Goal: Check status: Check status

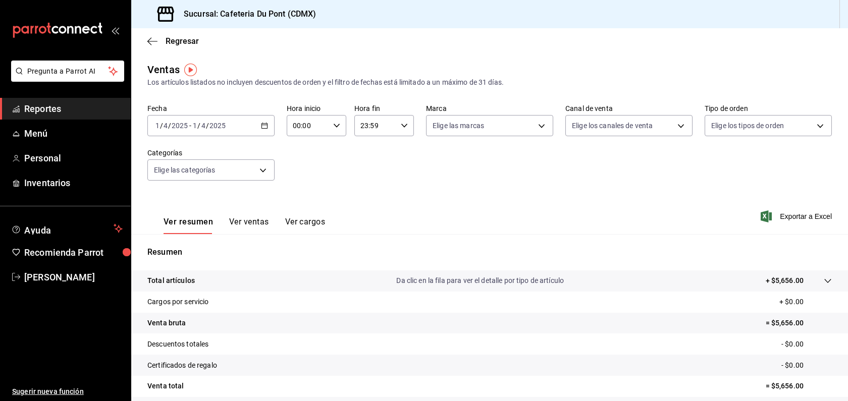
click at [199, 131] on div "[DATE] [DATE] - [DATE] [DATE]" at bounding box center [210, 125] width 127 height 21
click at [189, 157] on span "Hoy" at bounding box center [195, 156] width 78 height 11
click at [262, 130] on div "[DATE] [DATE] - [DATE] [DATE]" at bounding box center [210, 125] width 127 height 21
click at [216, 221] on span "Mes actual" at bounding box center [195, 224] width 78 height 11
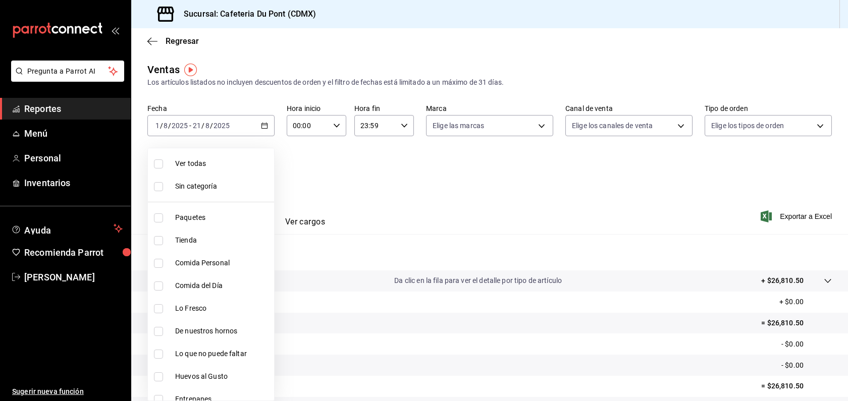
click at [228, 175] on body "Pregunta a Parrot AI Reportes Menú Personal Inventarios Ayuda Recomienda Parrot…" at bounding box center [424, 200] width 848 height 401
click at [233, 111] on div at bounding box center [424, 200] width 848 height 401
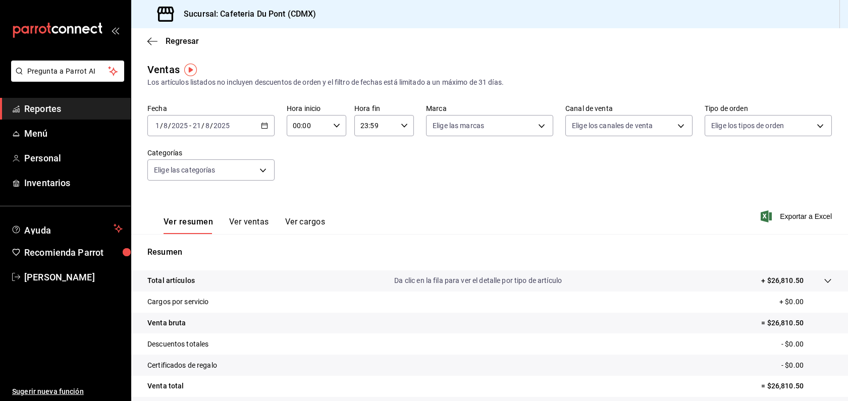
click at [246, 128] on div "2025-08-01 1 / 8 / 2025 - 2025-08-21 21 / 8 / 2025" at bounding box center [210, 125] width 127 height 21
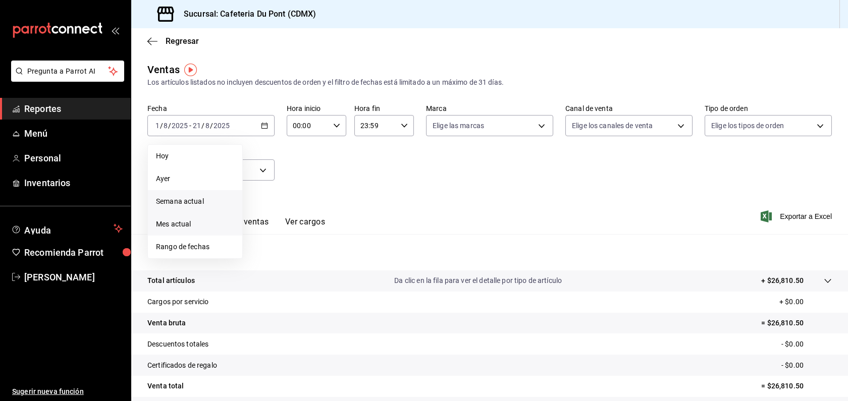
click at [203, 209] on li "Semana actual" at bounding box center [195, 201] width 94 height 23
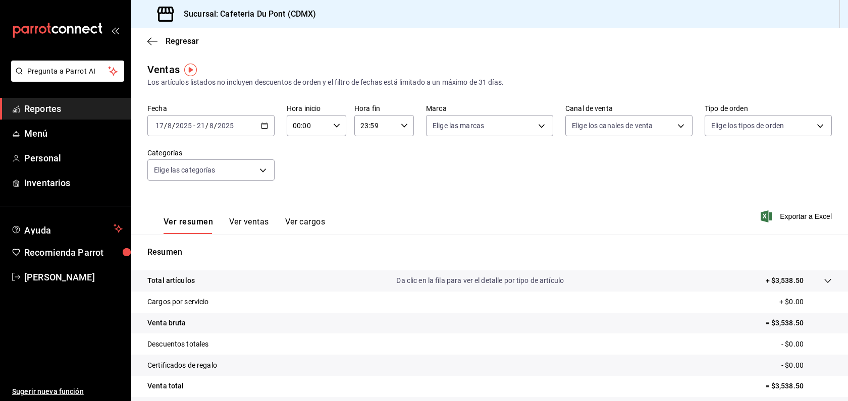
click at [237, 134] on div "2025-08-17 17 / 8 / 2025 - 2025-08-21 21 / 8 / 2025" at bounding box center [210, 125] width 127 height 21
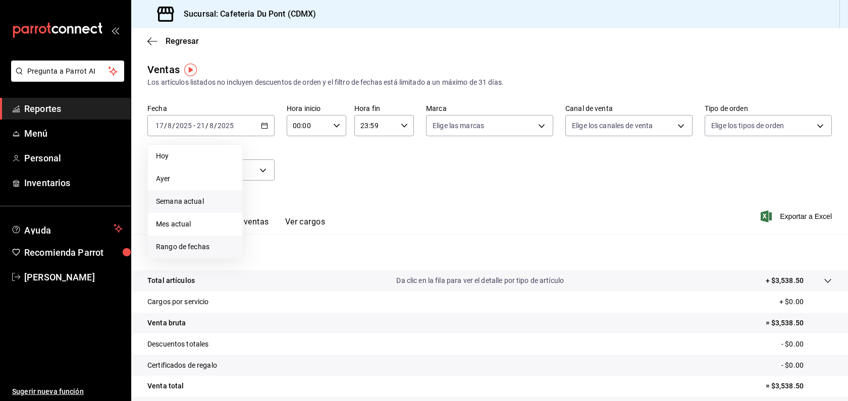
click at [207, 243] on span "Rango de fechas" at bounding box center [195, 247] width 78 height 11
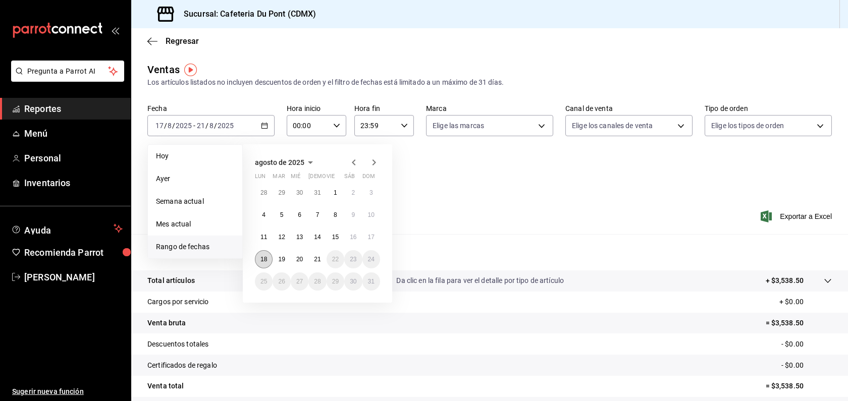
click at [262, 259] on abbr "18" at bounding box center [263, 259] width 7 height 7
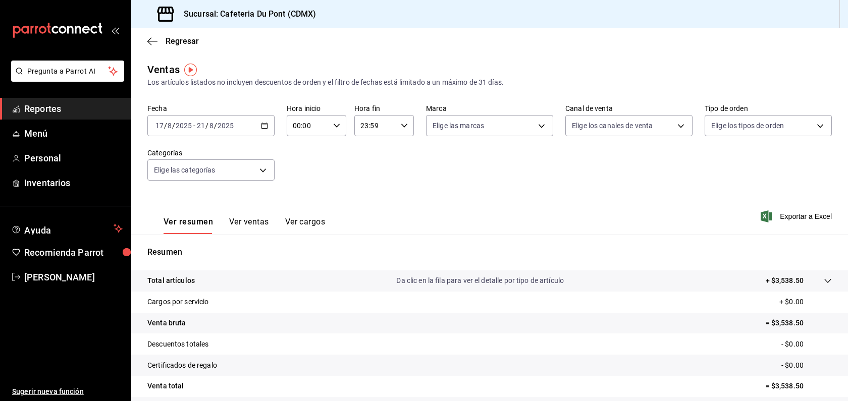
click at [441, 231] on div "Ver resumen Ver ventas Ver cargos Exportar a Excel" at bounding box center [489, 213] width 716 height 41
click at [267, 122] on div "2025-08-17 17 / 8 / 2025 - 2025-08-21 21 / 8 / 2025" at bounding box center [210, 125] width 127 height 21
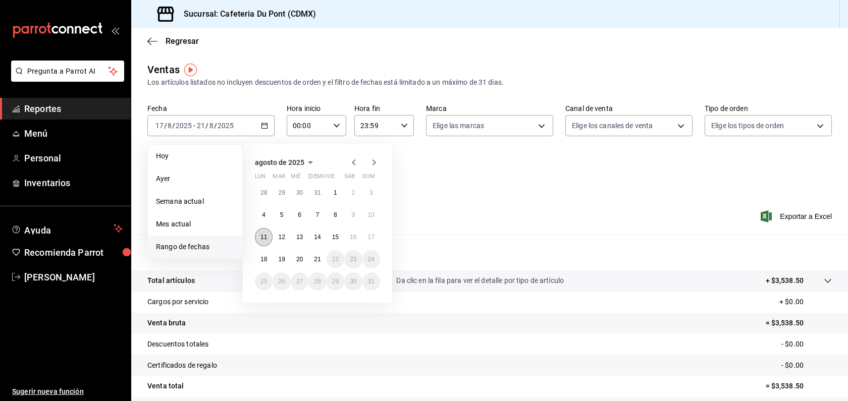
click at [265, 239] on abbr "11" at bounding box center [263, 237] width 7 height 7
click at [337, 238] on abbr "15" at bounding box center [335, 237] width 7 height 7
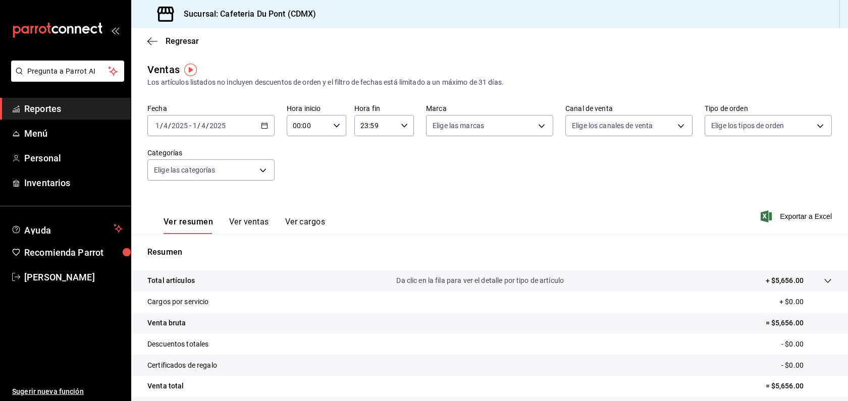
click at [253, 118] on div "[DATE] [DATE] - [DATE] [DATE]" at bounding box center [210, 125] width 127 height 21
click at [208, 151] on span "Hoy" at bounding box center [195, 156] width 78 height 11
click at [363, 225] on div "Ver resumen Ver ventas Ver cargos Exportar a Excel" at bounding box center [489, 213] width 716 height 41
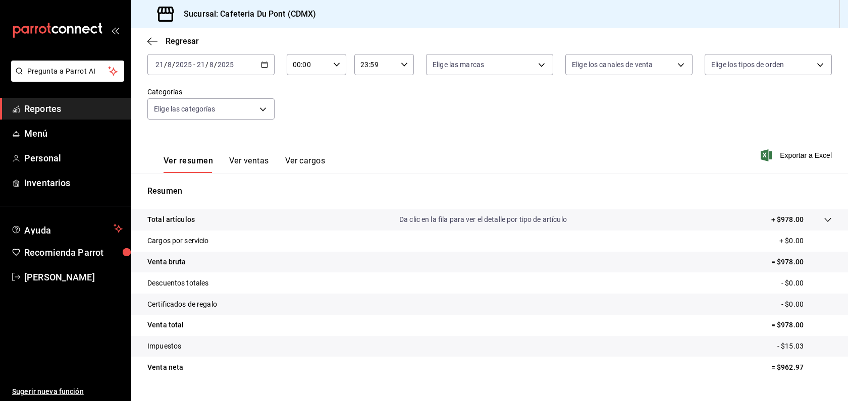
scroll to position [81, 0]
